Goal: Navigation & Orientation: Find specific page/section

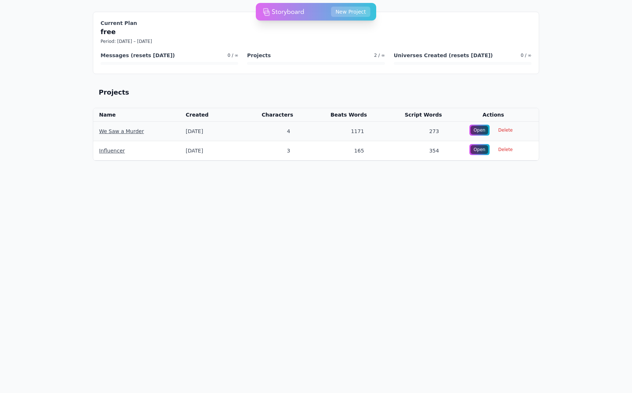
click at [124, 129] on link "We Saw a Murder" at bounding box center [121, 131] width 45 height 6
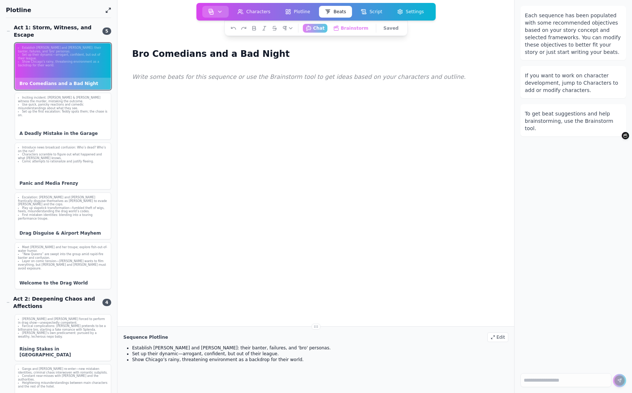
click at [224, 11] on button "button" at bounding box center [215, 12] width 26 height 12
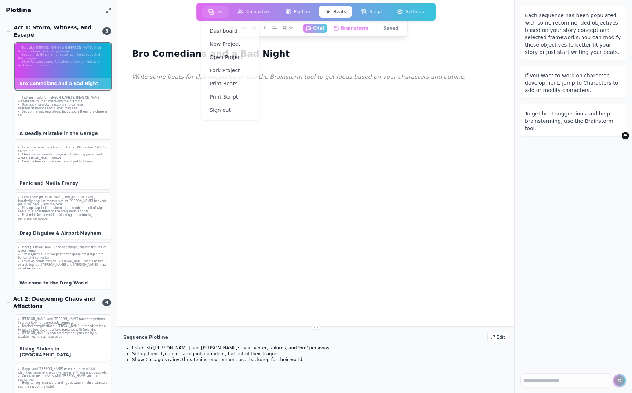
click at [193, 174] on div at bounding box center [315, 266] width 373 height 393
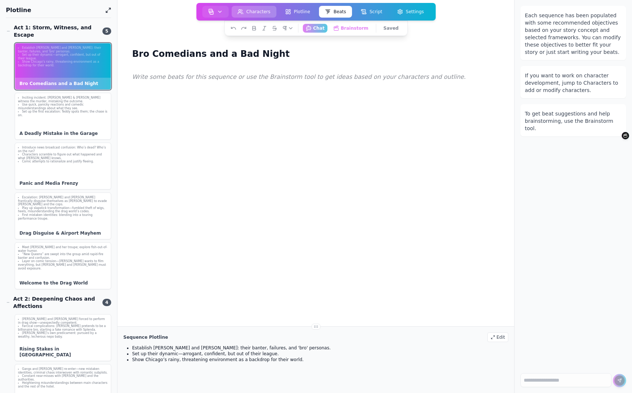
click at [244, 8] on button "Characters" at bounding box center [254, 12] width 45 height 12
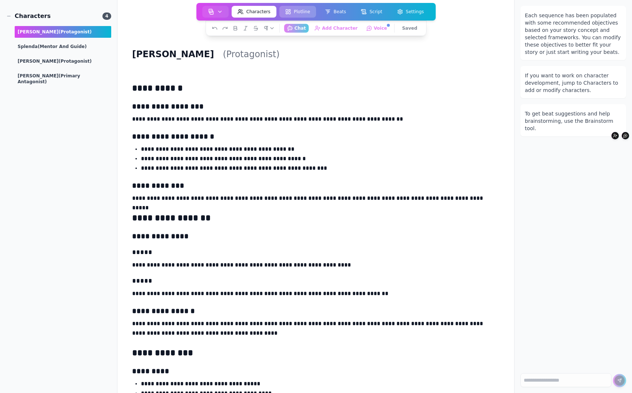
click at [300, 11] on button "Plotline" at bounding box center [297, 12] width 37 height 12
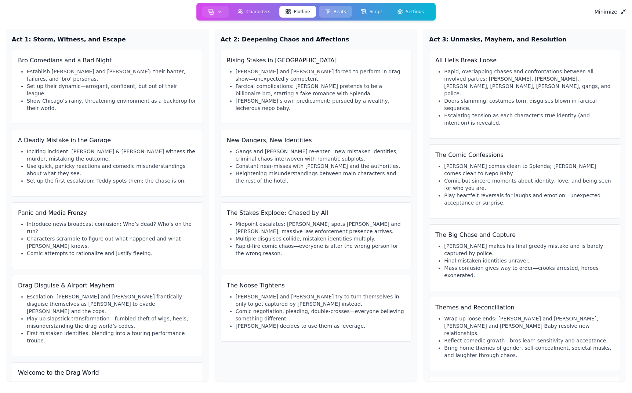
click at [336, 12] on button "Beats" at bounding box center [335, 12] width 33 height 12
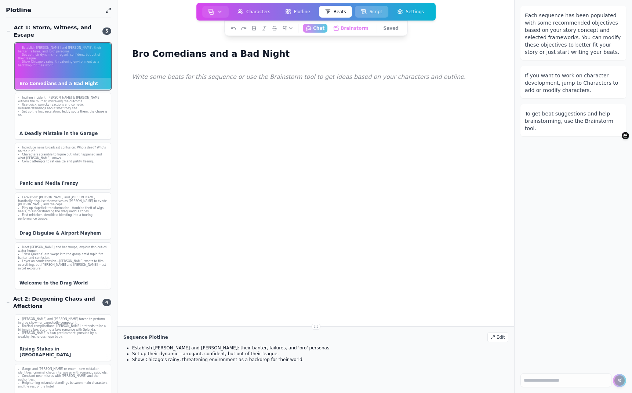
click at [366, 10] on button "Script" at bounding box center [371, 12] width 33 height 12
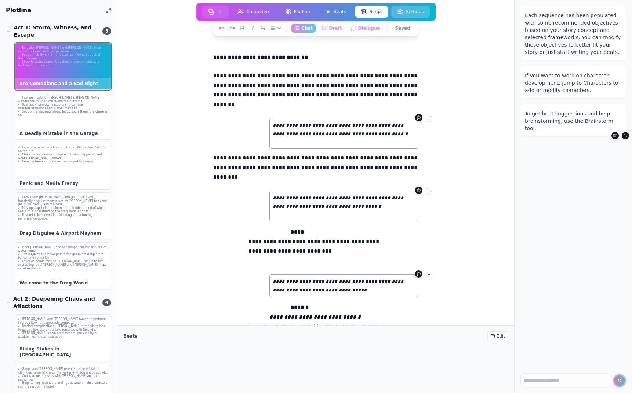
click at [402, 11] on icon at bounding box center [400, 12] width 6 height 6
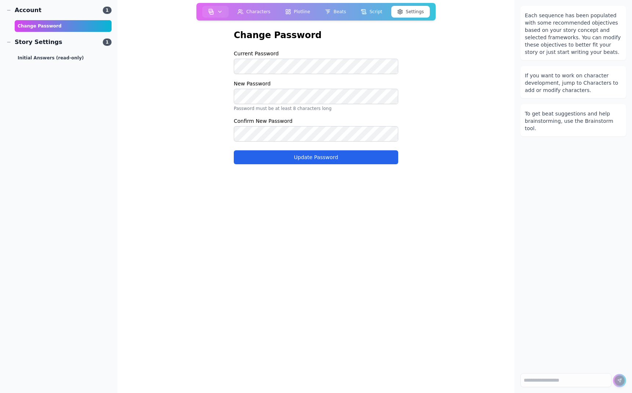
click at [199, 145] on main "Change Password Current Password New Password Password must be at least 8 chara…" at bounding box center [315, 196] width 397 height 393
